Goal: Information Seeking & Learning: Learn about a topic

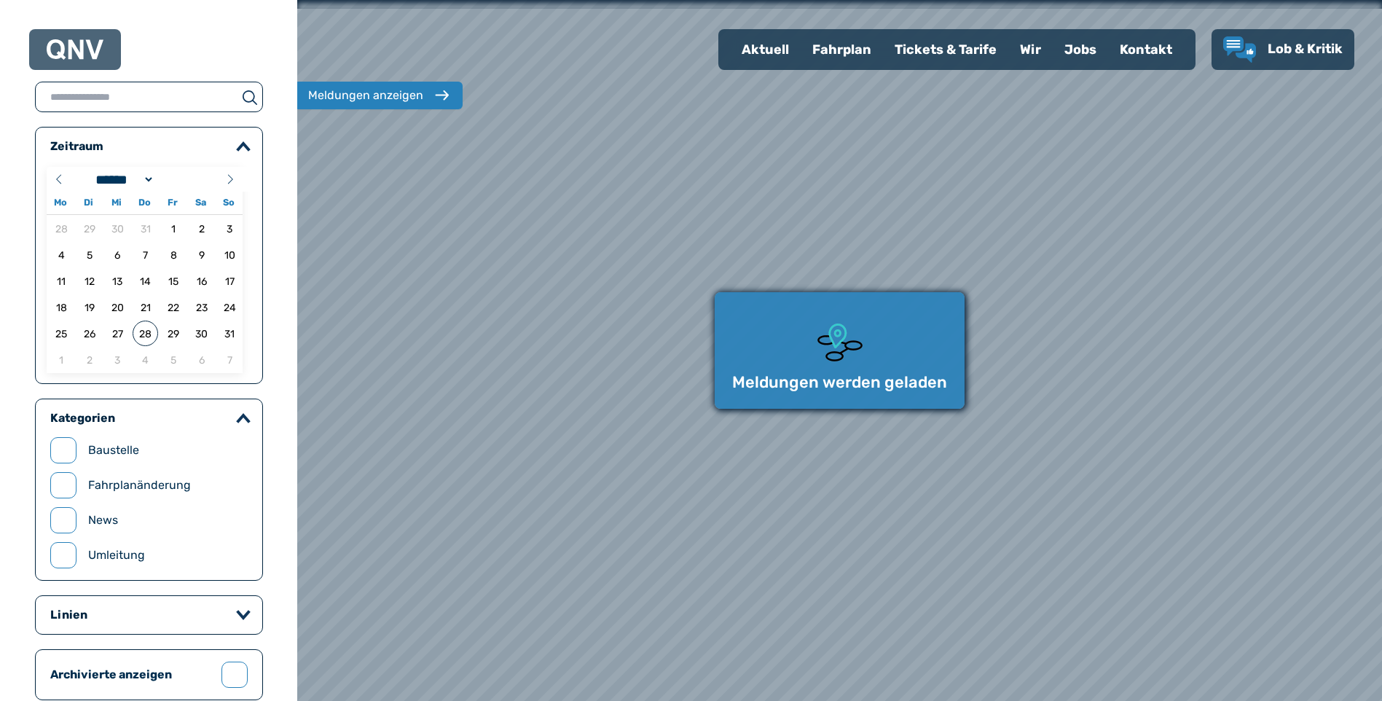
select select "*"
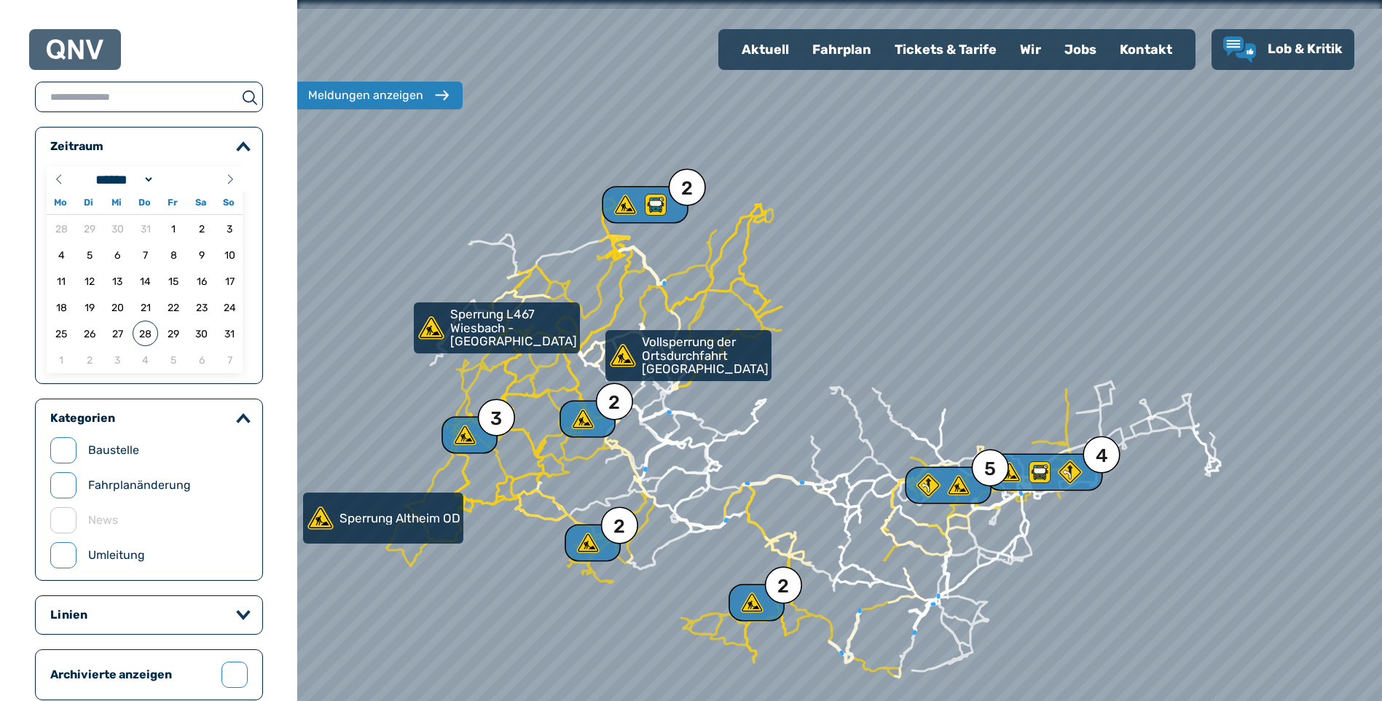
drag, startPoint x: 977, startPoint y: 366, endPoint x: 847, endPoint y: 413, distance: 138.7
click at [847, 413] on div at bounding box center [840, 350] width 1302 height 841
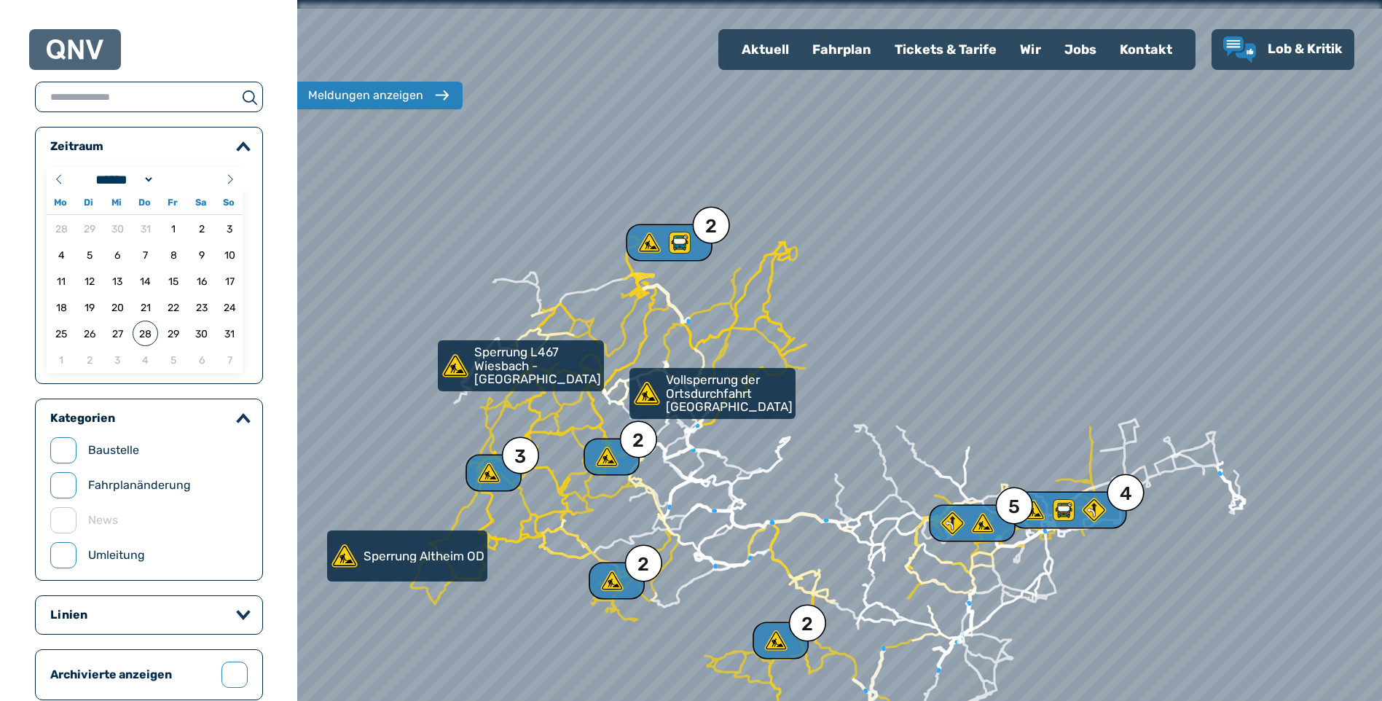
drag, startPoint x: 856, startPoint y: 304, endPoint x: 891, endPoint y: 356, distance: 62.4
click at [899, 355] on div at bounding box center [840, 350] width 1302 height 841
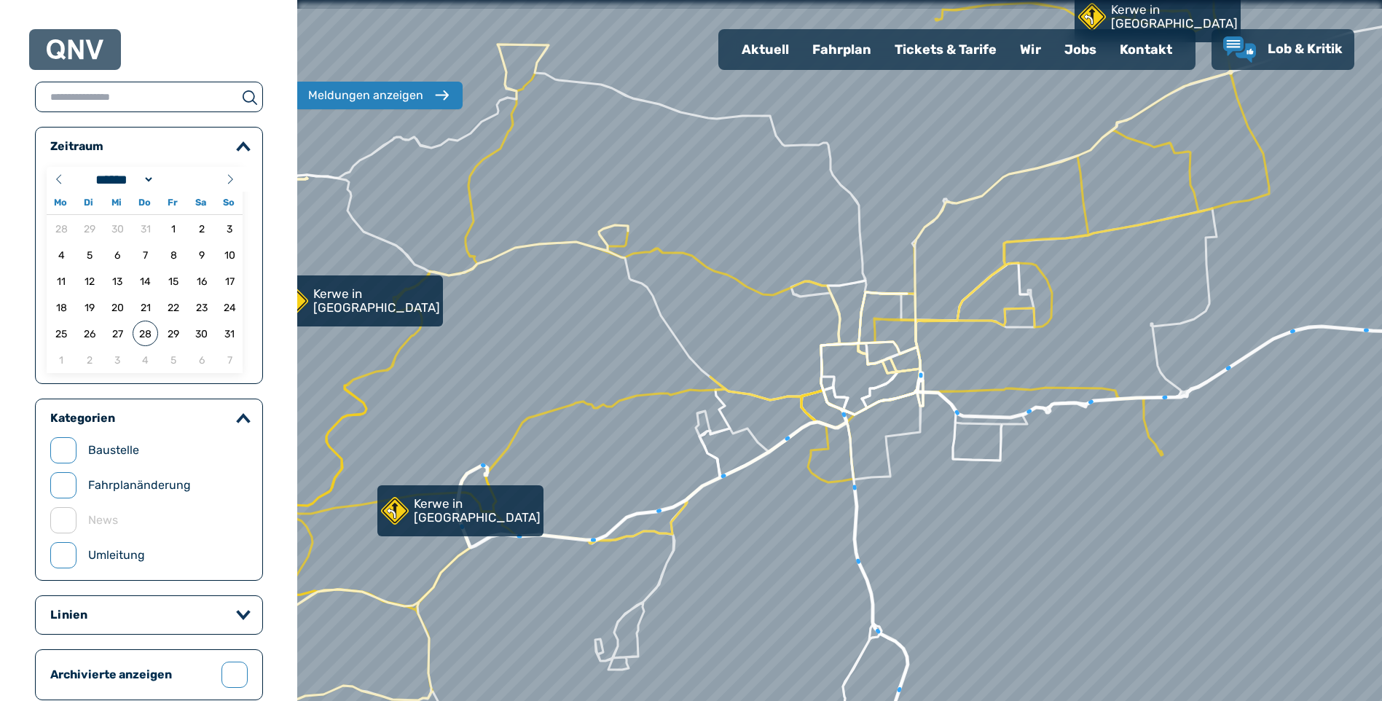
click at [983, 416] on icon at bounding box center [1185, 340] width 536 height 154
click at [807, 422] on div at bounding box center [840, 350] width 1302 height 841
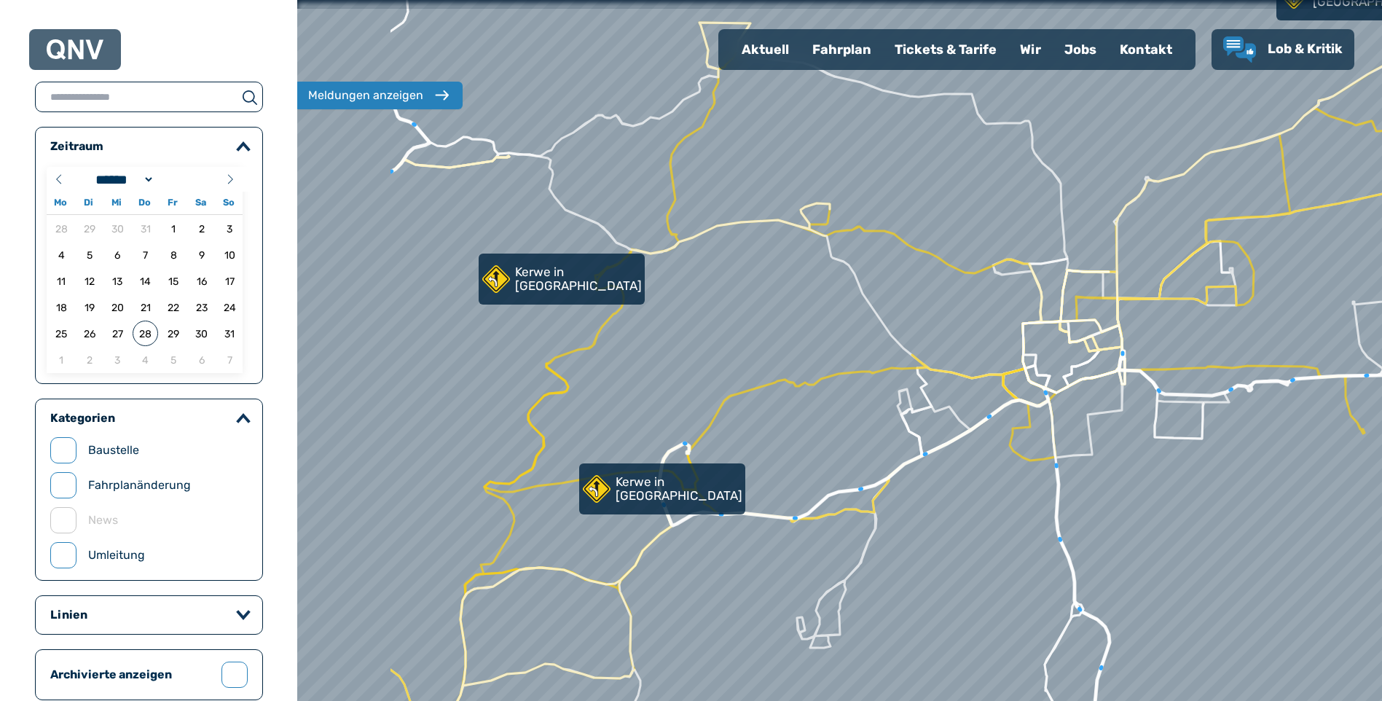
drag, startPoint x: 551, startPoint y: 424, endPoint x: 753, endPoint y: 402, distance: 202.9
click at [753, 402] on div at bounding box center [840, 350] width 1302 height 841
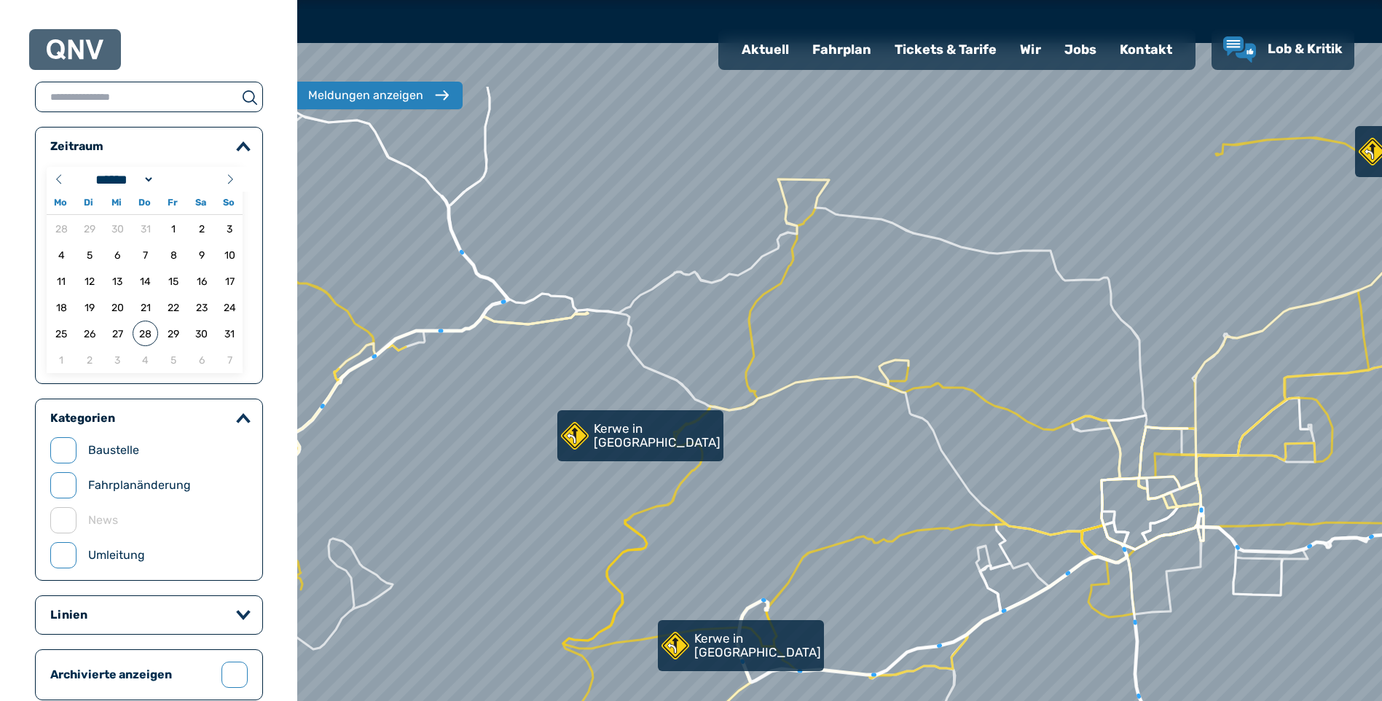
drag, startPoint x: 670, startPoint y: 385, endPoint x: 749, endPoint y: 541, distance: 175.2
click at [749, 541] on div at bounding box center [890, 463] width 1302 height 841
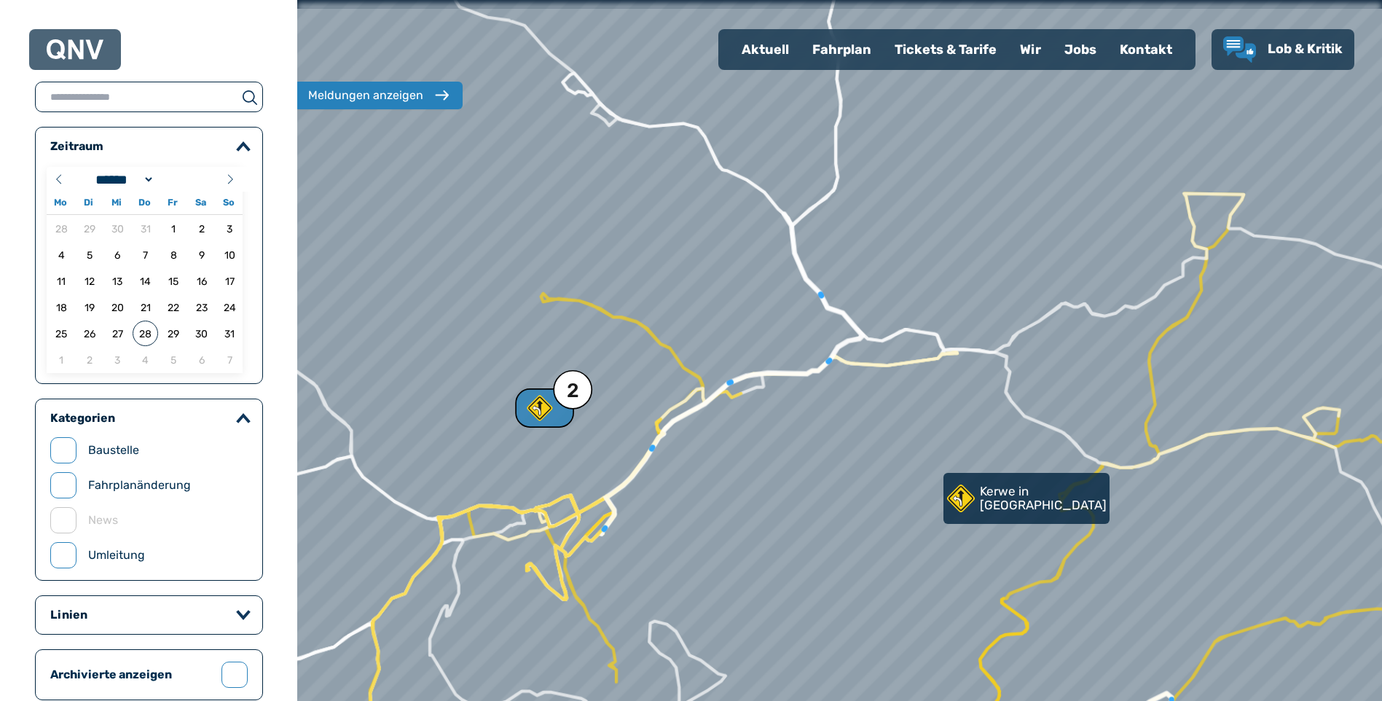
click at [570, 406] on div "2" at bounding box center [572, 389] width 39 height 39
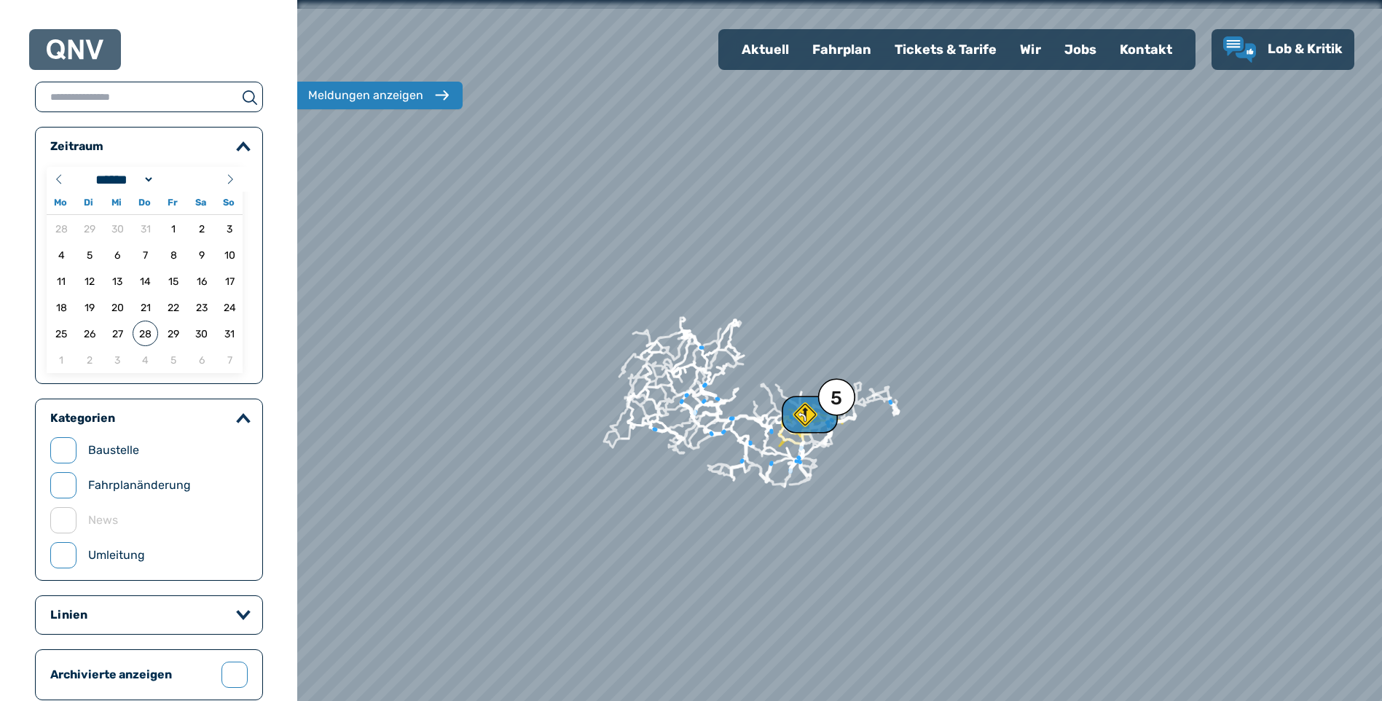
click at [779, 58] on div "Aktuell" at bounding box center [765, 50] width 71 height 38
click at [841, 65] on div "Fahrplan" at bounding box center [841, 50] width 82 height 38
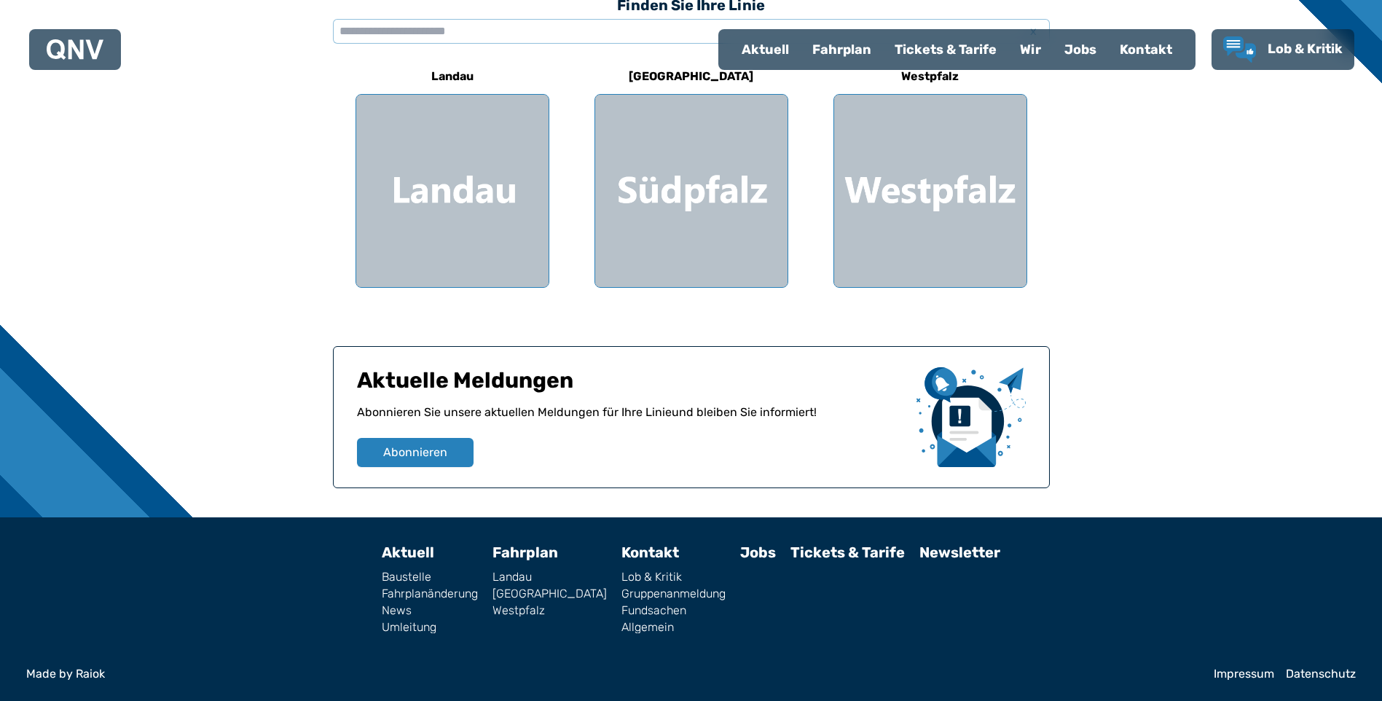
scroll to position [164, 0]
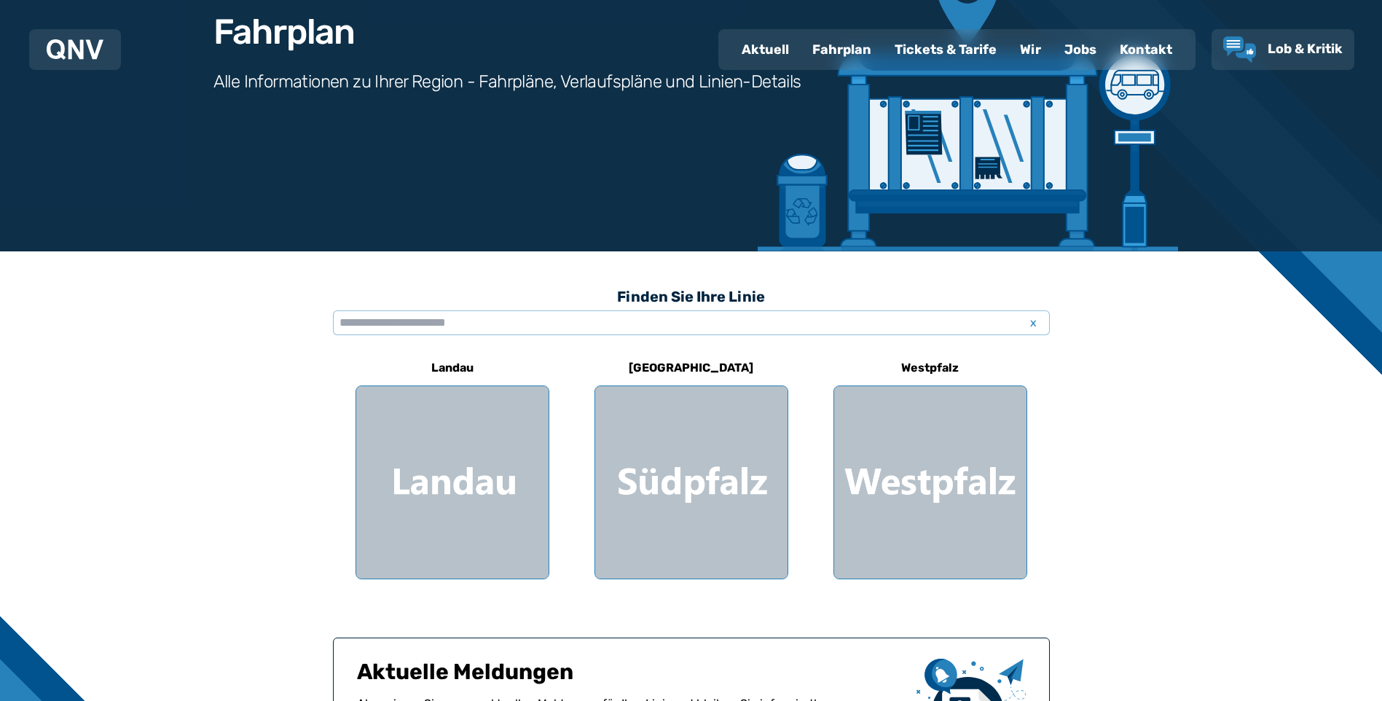
click at [1074, 48] on div "Jobs" at bounding box center [1079, 50] width 55 height 38
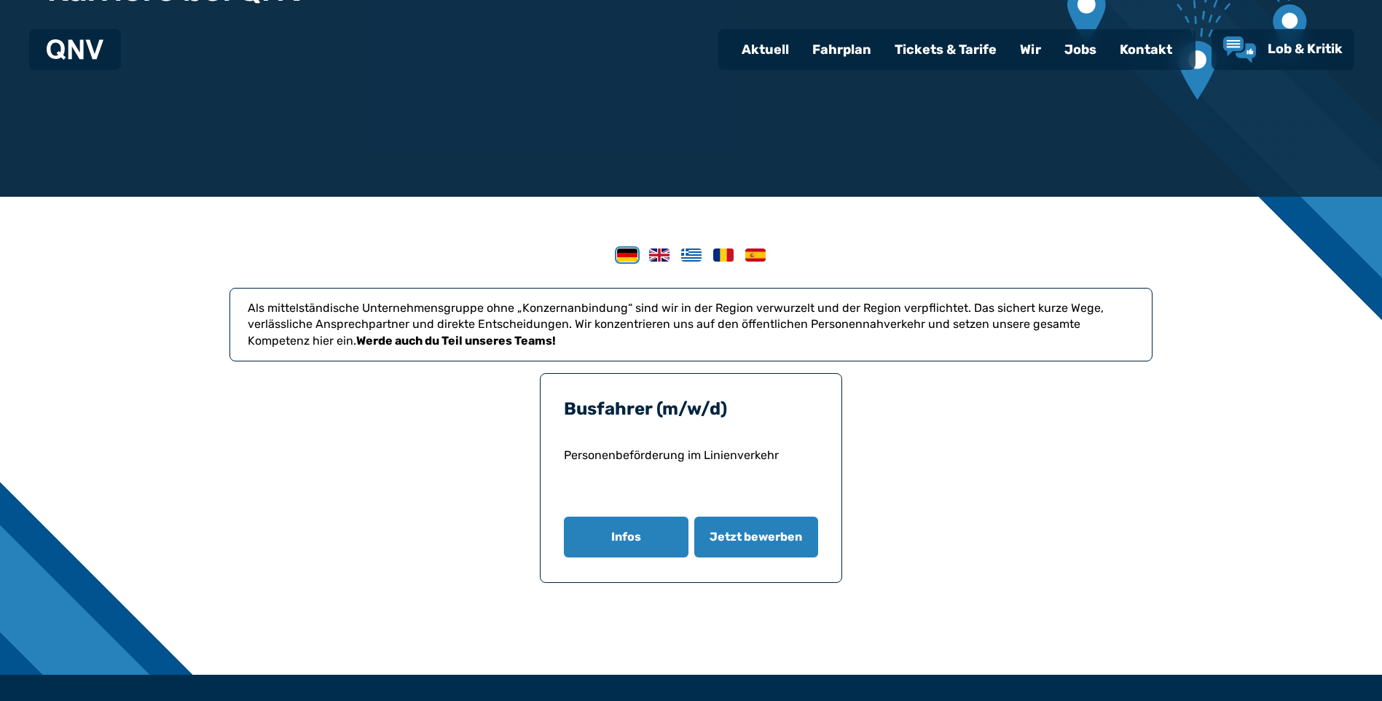
scroll to position [376, 0]
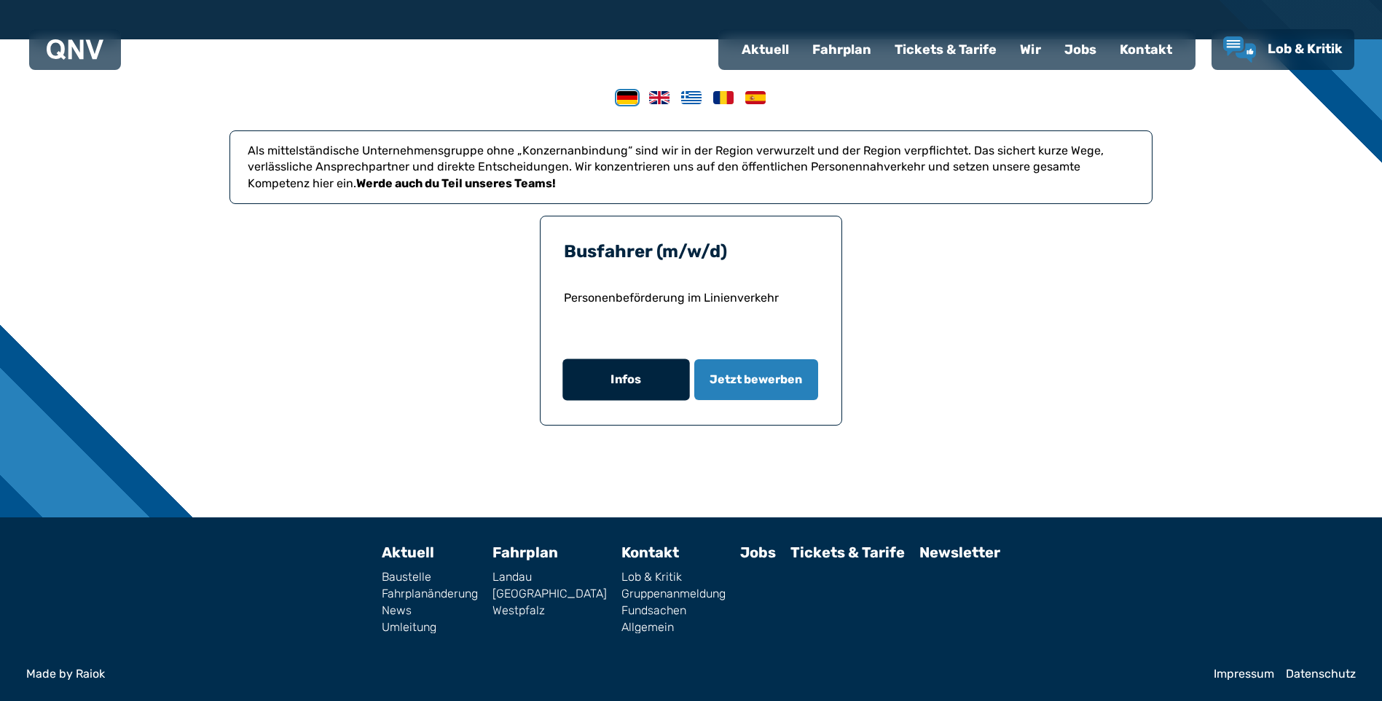
click at [639, 385] on button "Infos" at bounding box center [625, 380] width 127 height 42
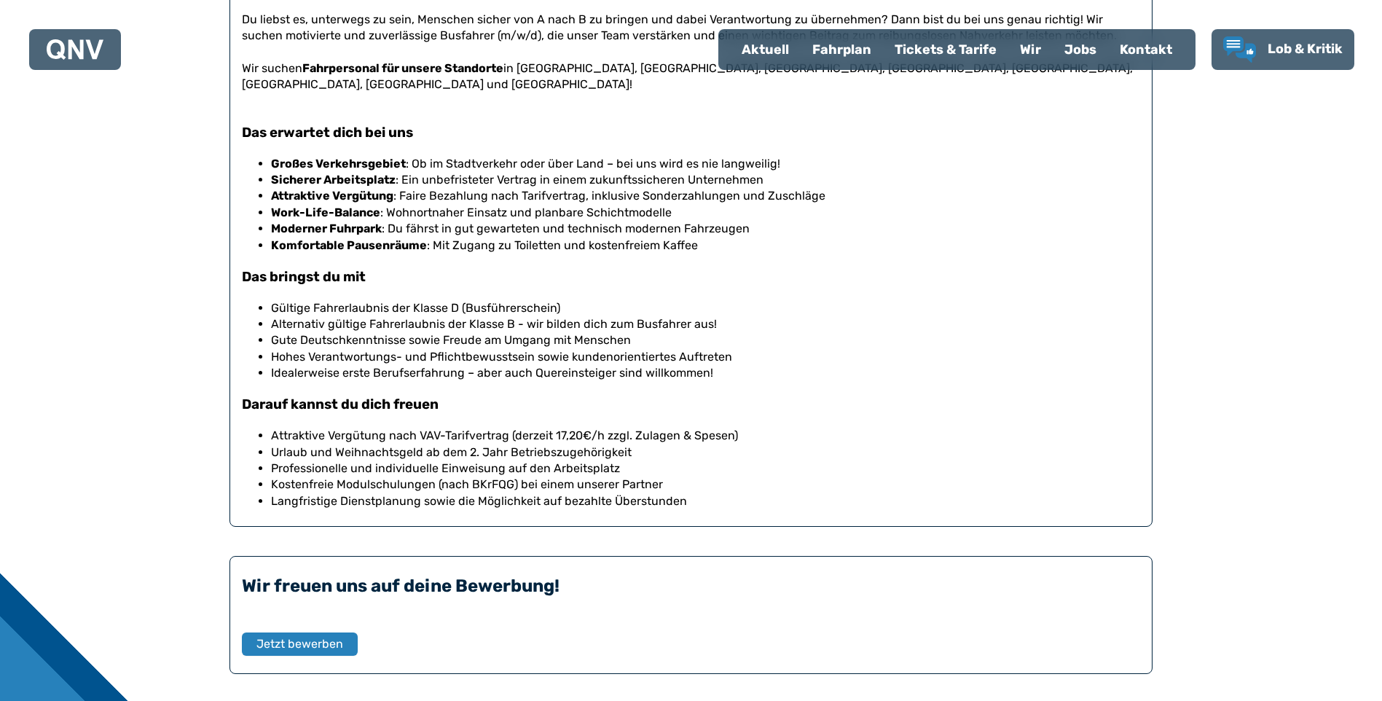
scroll to position [728, 0]
